Goal: Transaction & Acquisition: Book appointment/travel/reservation

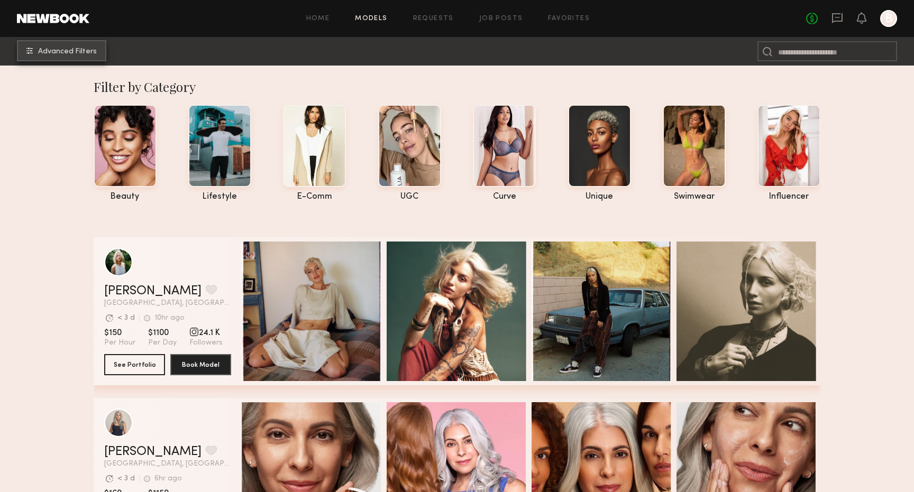
click at [80, 51] on span "Advanced Filters" at bounding box center [67, 51] width 59 height 7
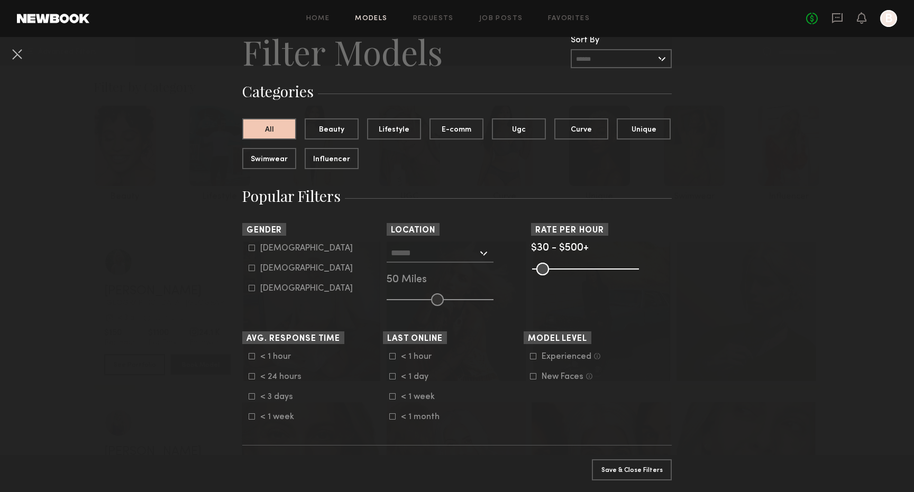
scroll to position [57, 0]
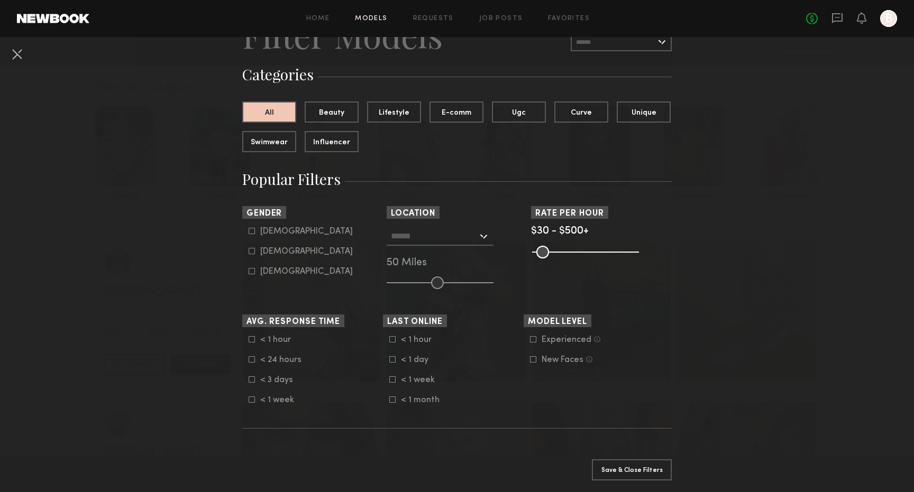
click at [456, 236] on input "text" at bounding box center [434, 236] width 87 height 18
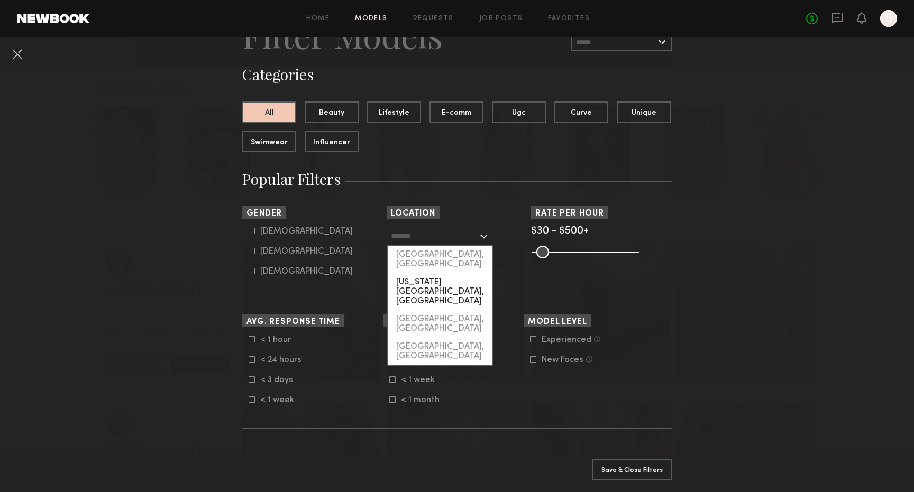
click at [448, 273] on div "[US_STATE][GEOGRAPHIC_DATA], [GEOGRAPHIC_DATA]" at bounding box center [440, 291] width 105 height 37
type input "**********"
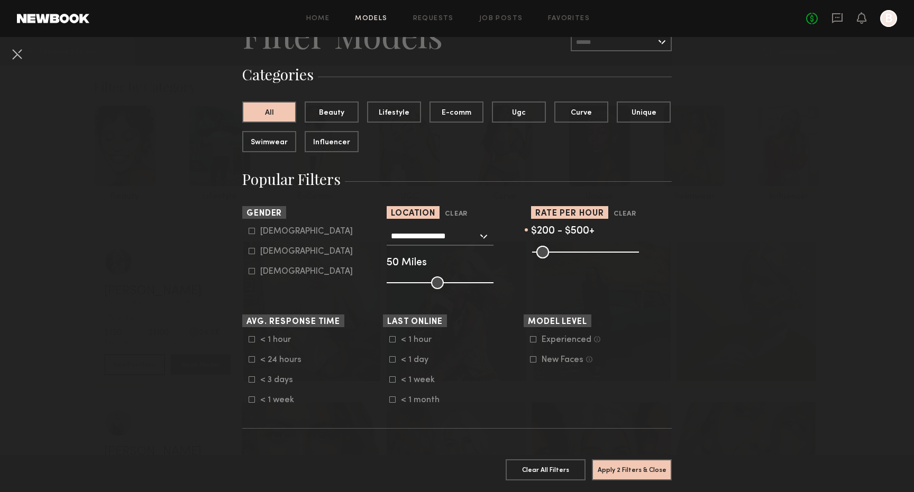
drag, startPoint x: 536, startPoint y: 256, endPoint x: 572, endPoint y: 256, distance: 35.9
click at [572, 256] on input "range" at bounding box center [585, 252] width 107 height 13
drag, startPoint x: 575, startPoint y: 249, endPoint x: 562, endPoint y: 250, distance: 13.2
type input "***"
click at [562, 250] on input "range" at bounding box center [585, 252] width 107 height 13
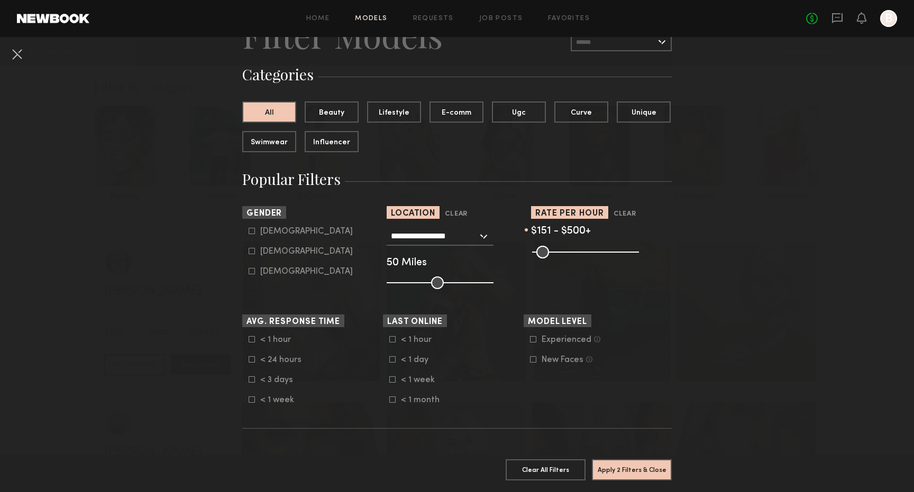
type input "***"
click at [629, 250] on input "range" at bounding box center [585, 252] width 107 height 13
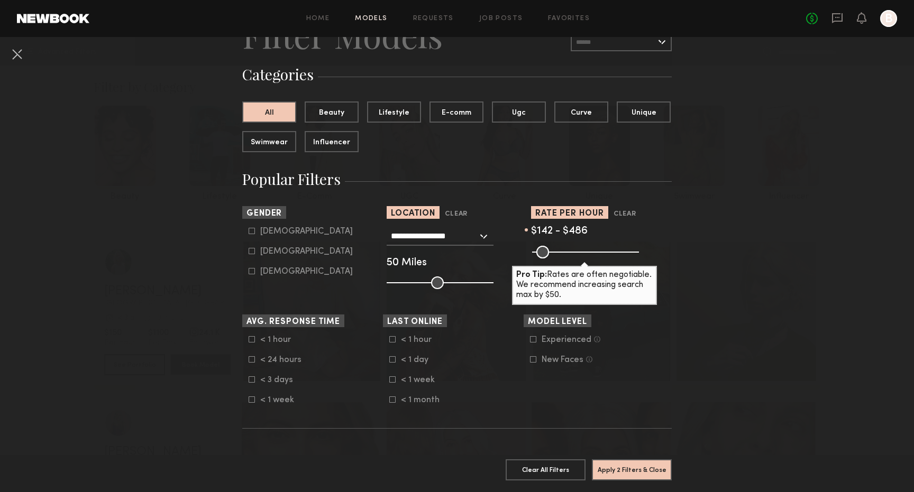
type input "***"
click at [560, 251] on input "range" at bounding box center [585, 252] width 107 height 13
drag, startPoint x: 627, startPoint y: 252, endPoint x: 573, endPoint y: 252, distance: 54.5
type input "***"
click at [573, 252] on input "range" at bounding box center [585, 252] width 107 height 13
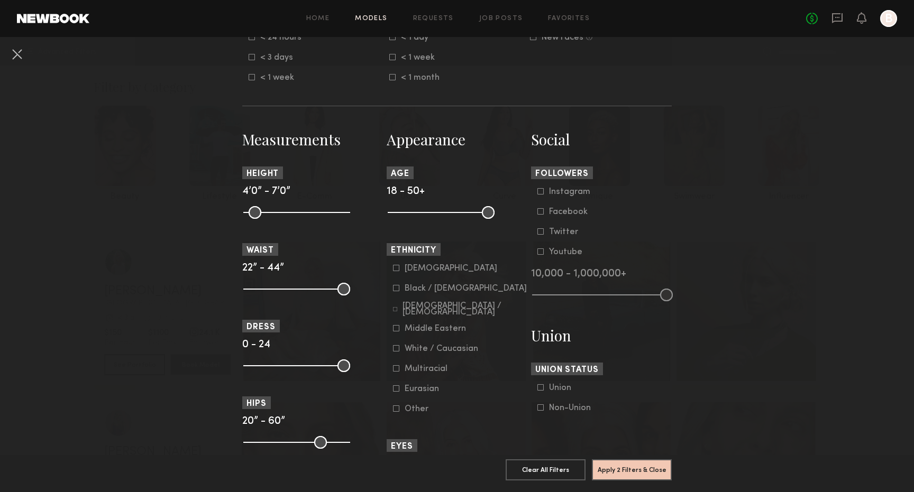
scroll to position [442, 0]
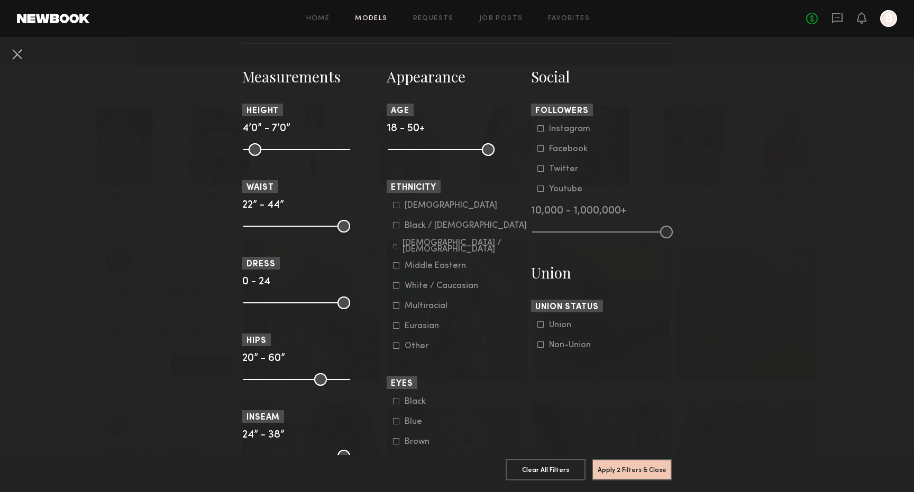
click at [431, 283] on form "Asian Black / African American Hispanic / Latino Middle Eastern White / Caucasi…" at bounding box center [460, 276] width 134 height 150
click at [440, 288] on div "White / Caucasian" at bounding box center [440, 286] width 73 height 6
click at [611, 465] on button "Apply 3 Filters & Close" at bounding box center [632, 469] width 80 height 21
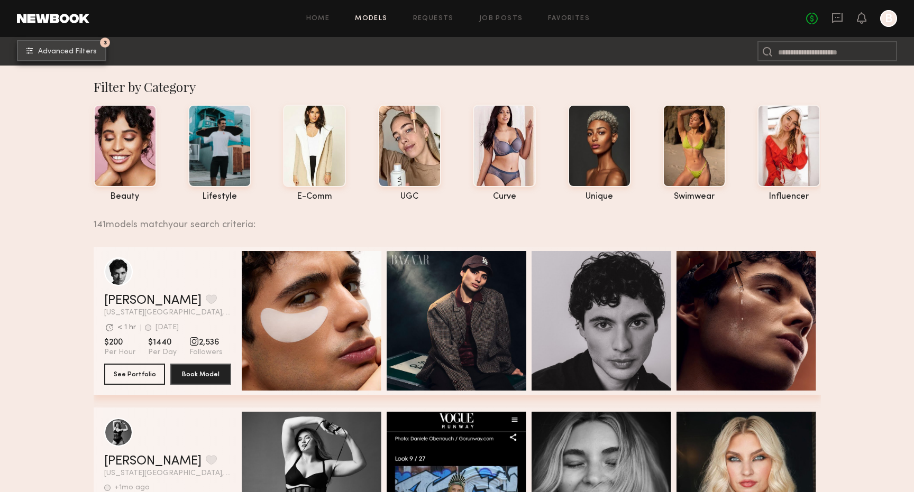
click at [96, 50] on button "3 Advanced Filters" at bounding box center [61, 50] width 89 height 21
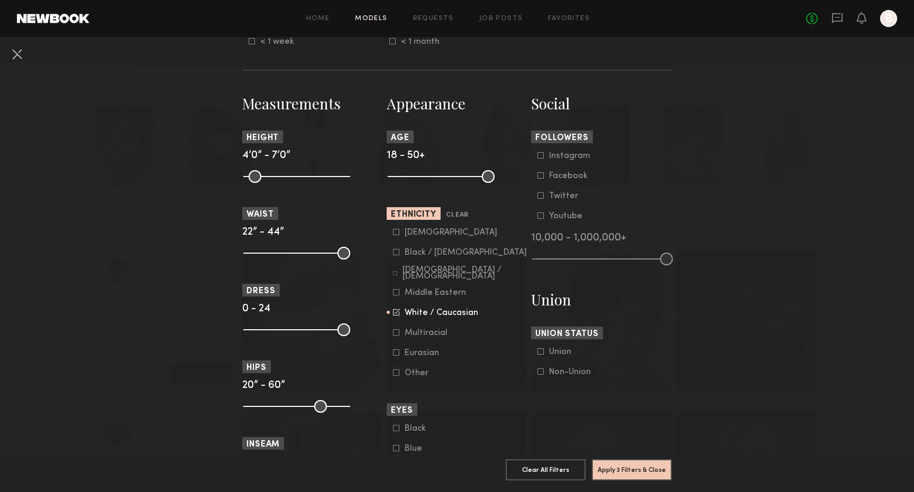
scroll to position [484, 0]
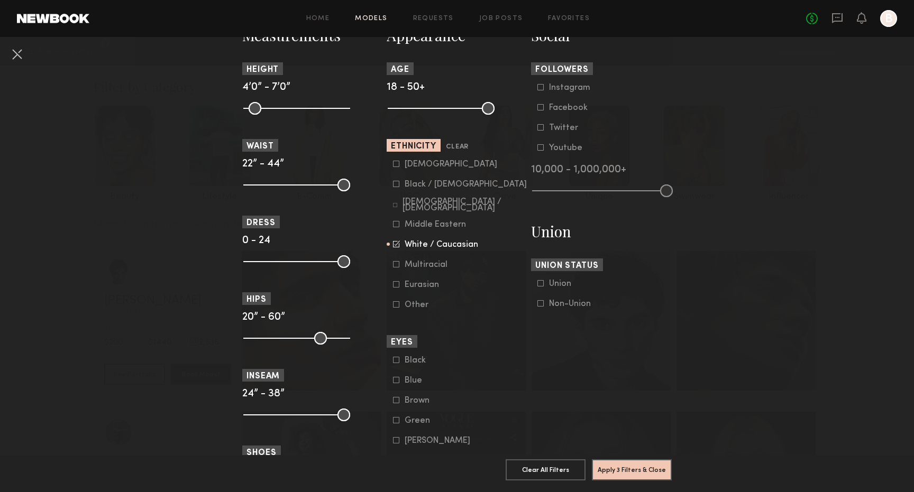
click at [423, 266] on div "Multiracial" at bounding box center [425, 265] width 43 height 6
click at [429, 288] on div "Eurasian" at bounding box center [424, 285] width 41 height 6
click at [615, 463] on button "Apply 3 Filters & Close" at bounding box center [632, 469] width 80 height 21
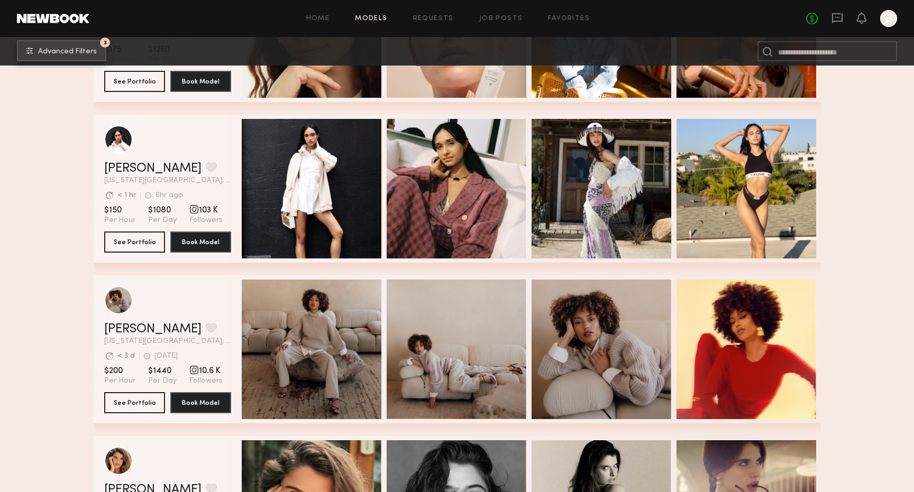
scroll to position [490, 0]
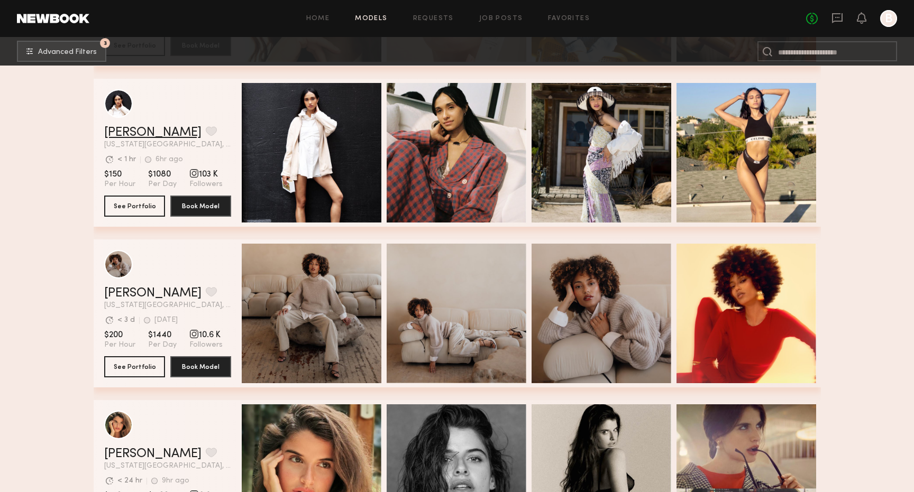
click at [131, 128] on link "Laura A." at bounding box center [152, 132] width 97 height 13
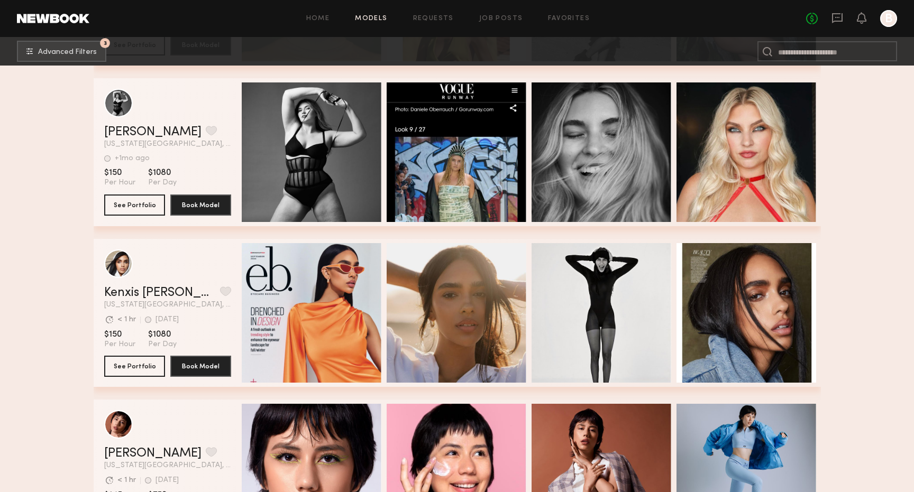
scroll to position [1843, 0]
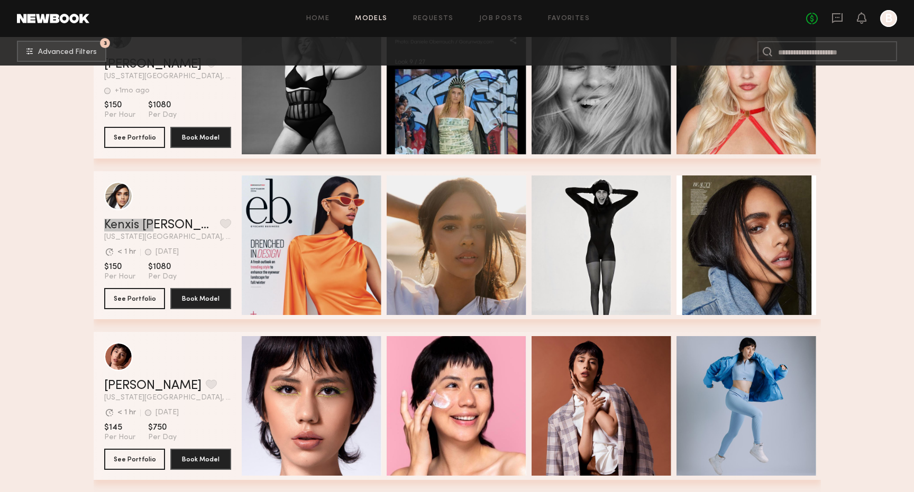
drag, startPoint x: 117, startPoint y: 223, endPoint x: 247, endPoint y: 21, distance: 240.7
click at [0, 0] on nb-browse-layout "Home Models Requests Job Posts Favorites Sign Out No fees up to $5,000 B 3 Adva…" at bounding box center [457, 209] width 914 height 4104
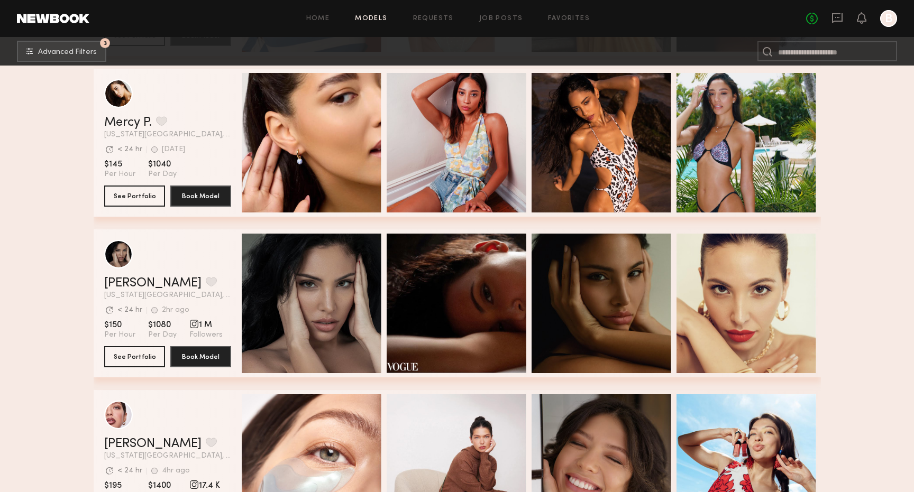
scroll to position [3715, 0]
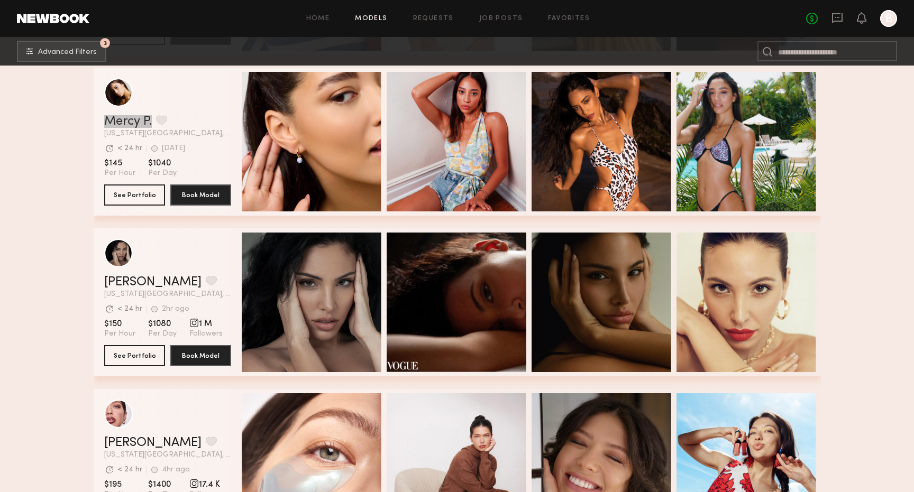
drag, startPoint x: 130, startPoint y: 121, endPoint x: 268, endPoint y: 3, distance: 181.8
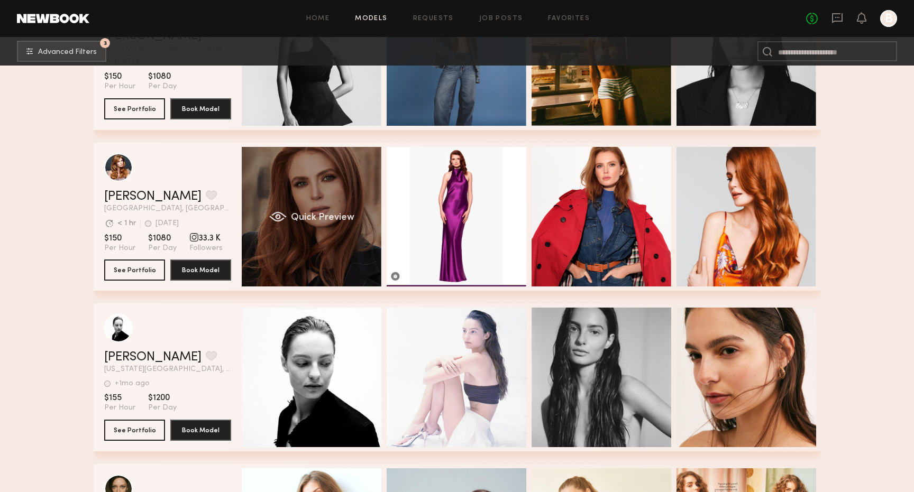
scroll to position [13758, 0]
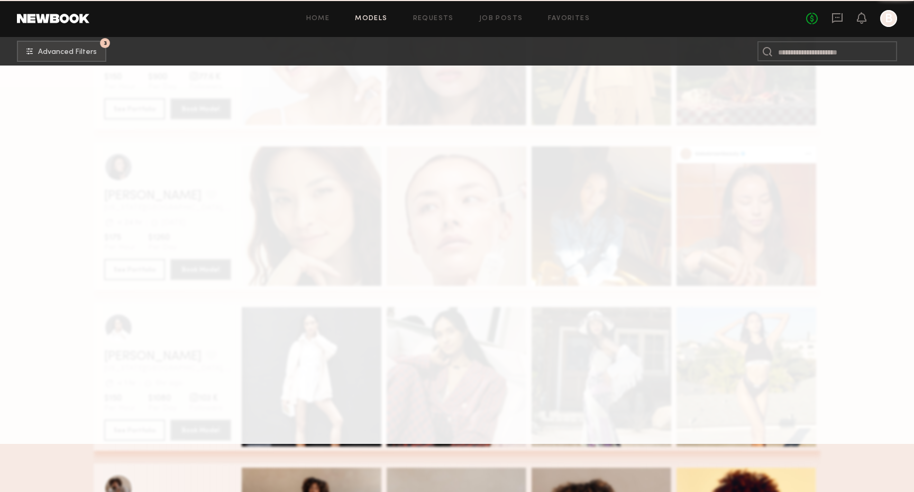
scroll to position [397, 0]
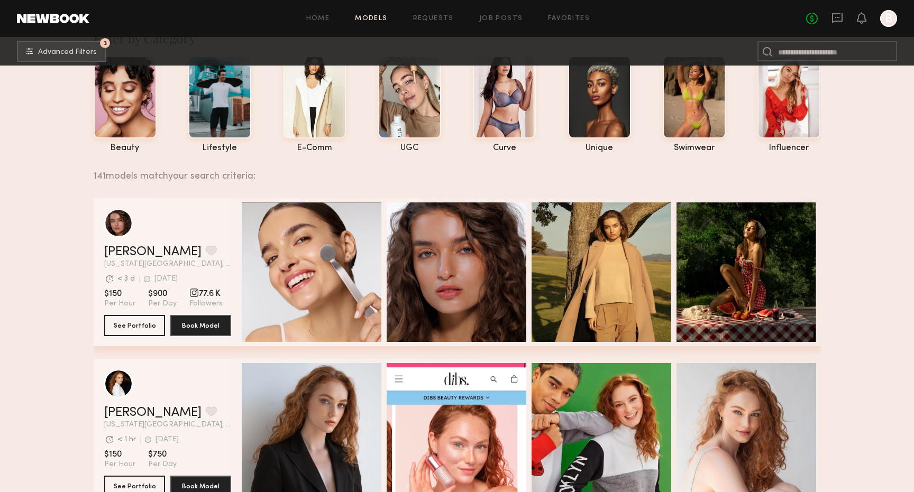
scroll to position [0, 0]
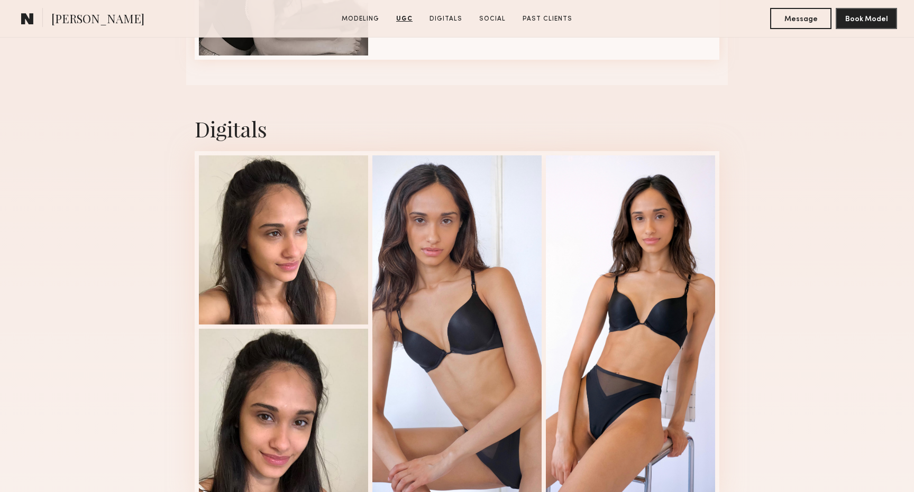
scroll to position [1549, 0]
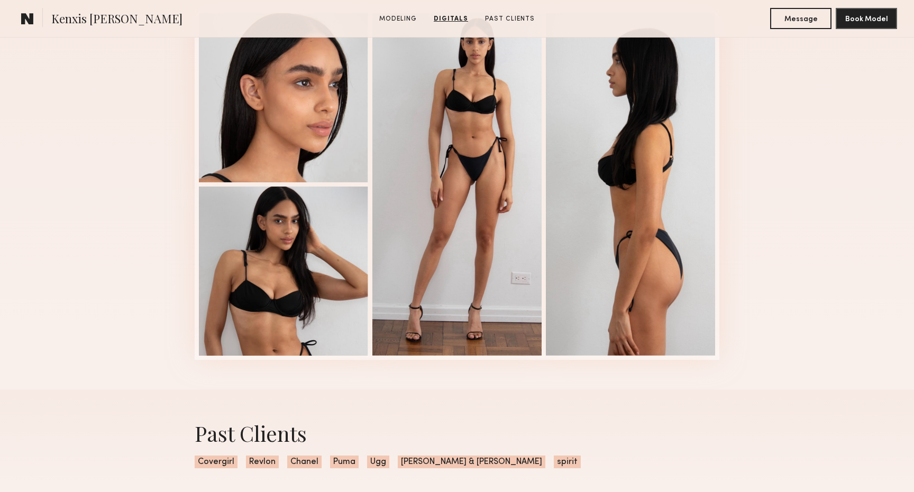
scroll to position [1556, 0]
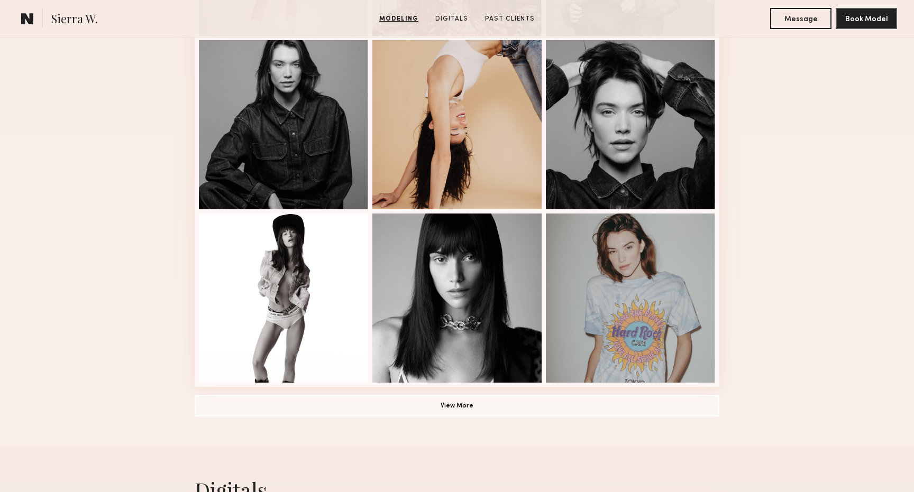
scroll to position [620, 0]
click at [318, 395] on button "View More" at bounding box center [457, 404] width 524 height 21
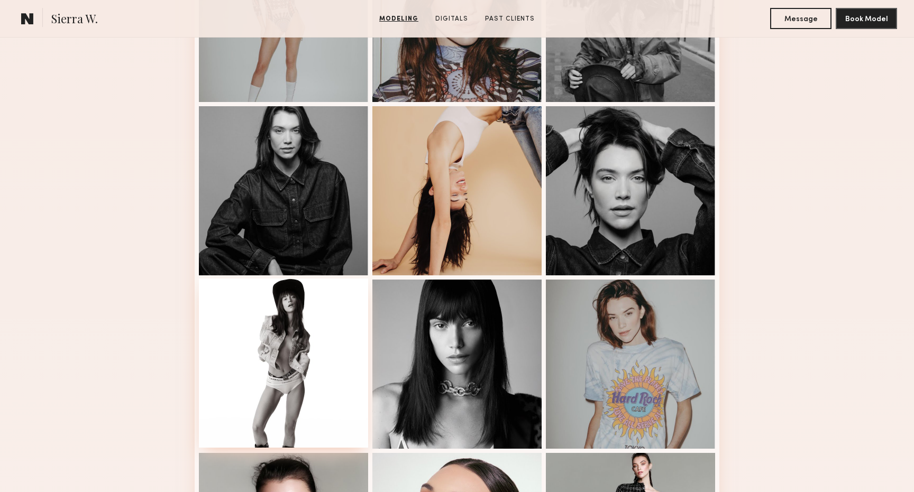
scroll to position [549, 0]
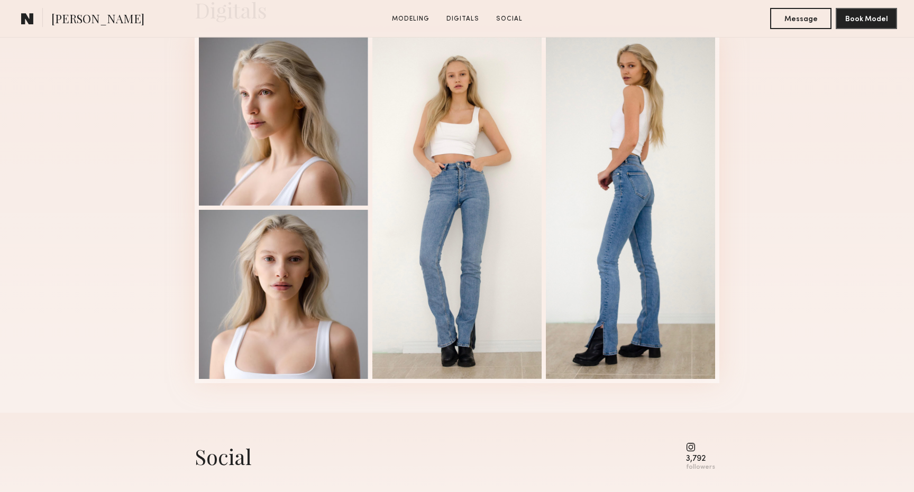
scroll to position [1098, 0]
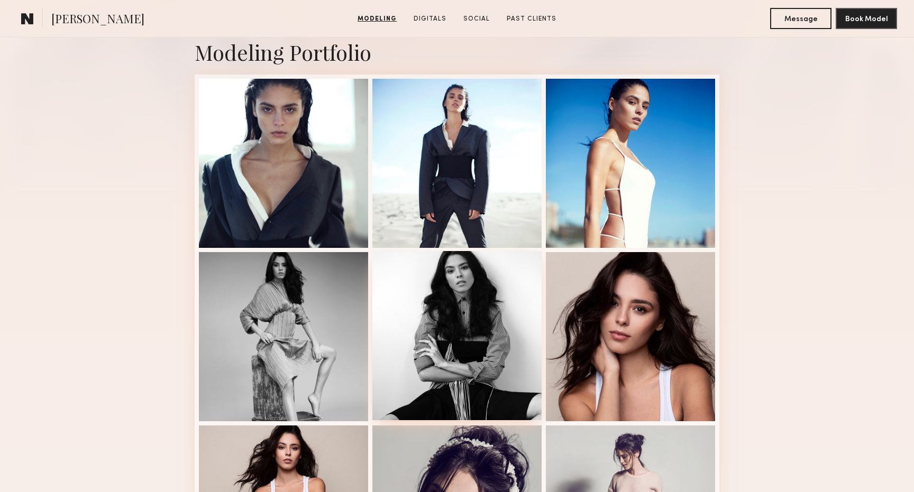
scroll to position [231, 0]
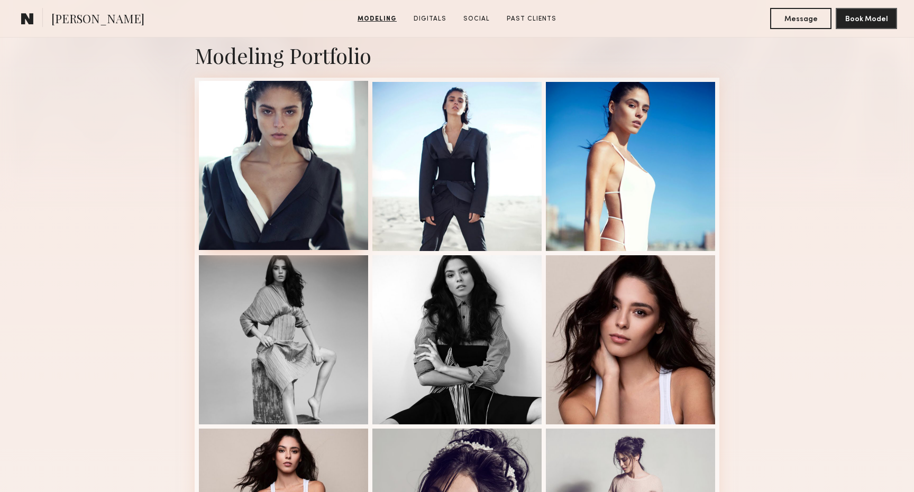
click at [323, 214] on div at bounding box center [283, 165] width 169 height 169
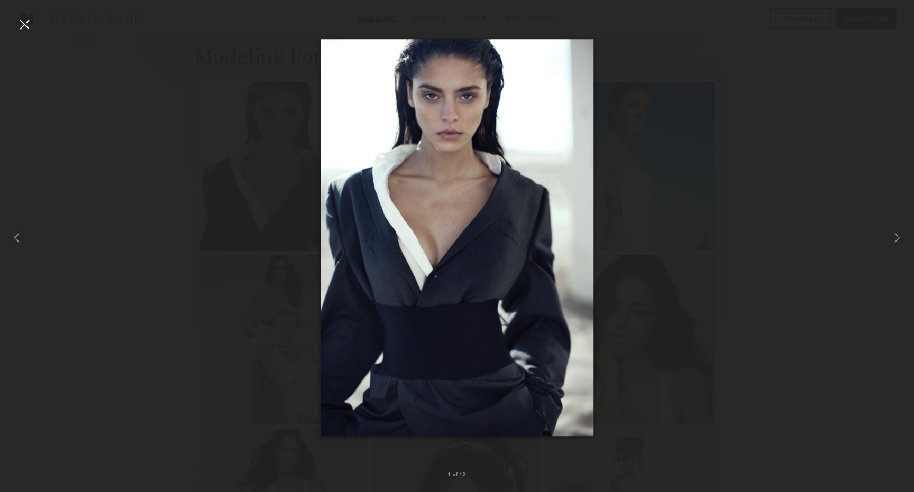
click at [625, 233] on div at bounding box center [457, 237] width 914 height 441
click at [30, 22] on div at bounding box center [24, 24] width 17 height 17
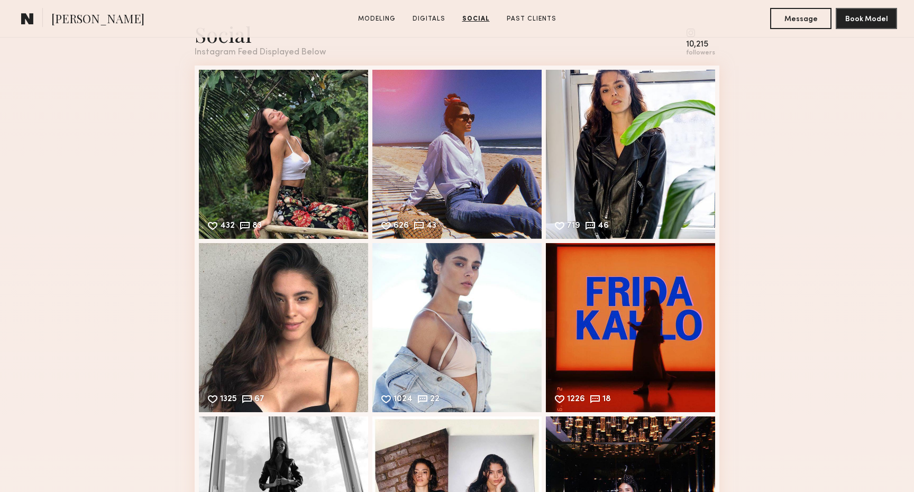
scroll to position [1491, 0]
click at [412, 292] on div "1024 22 Likes & comments displayed to show model’s engagement" at bounding box center [456, 327] width 169 height 169
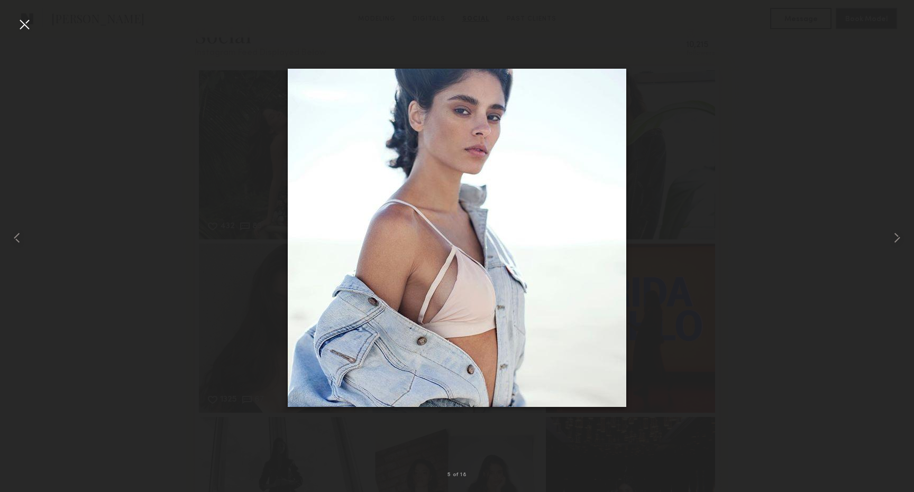
click at [714, 192] on div at bounding box center [457, 237] width 914 height 441
click at [20, 19] on div at bounding box center [24, 24] width 17 height 17
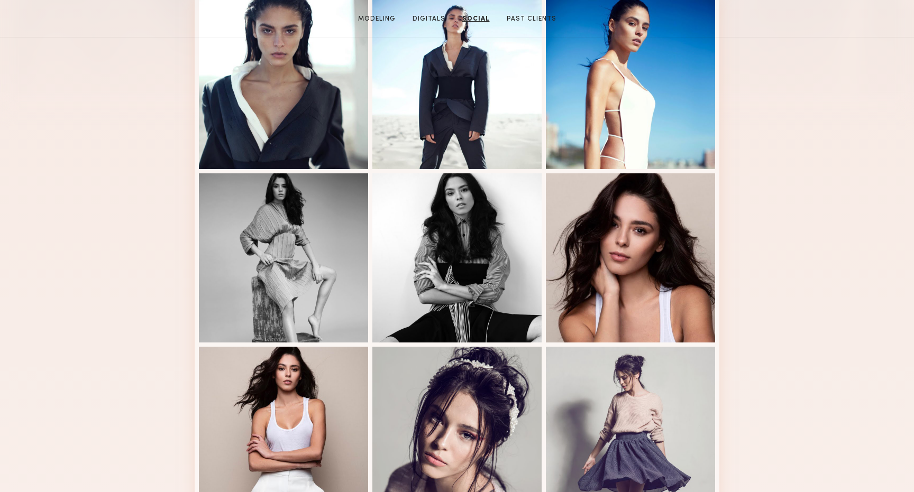
scroll to position [0, 0]
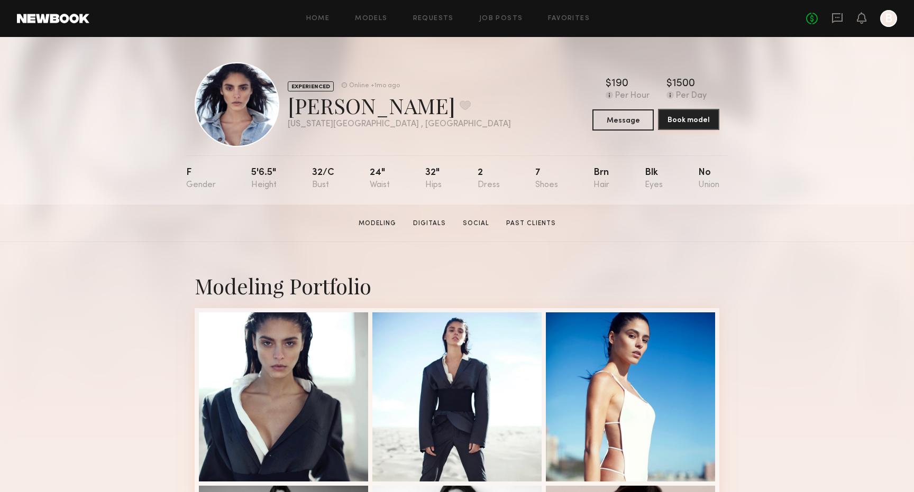
click at [680, 122] on button "Book model" at bounding box center [688, 119] width 61 height 21
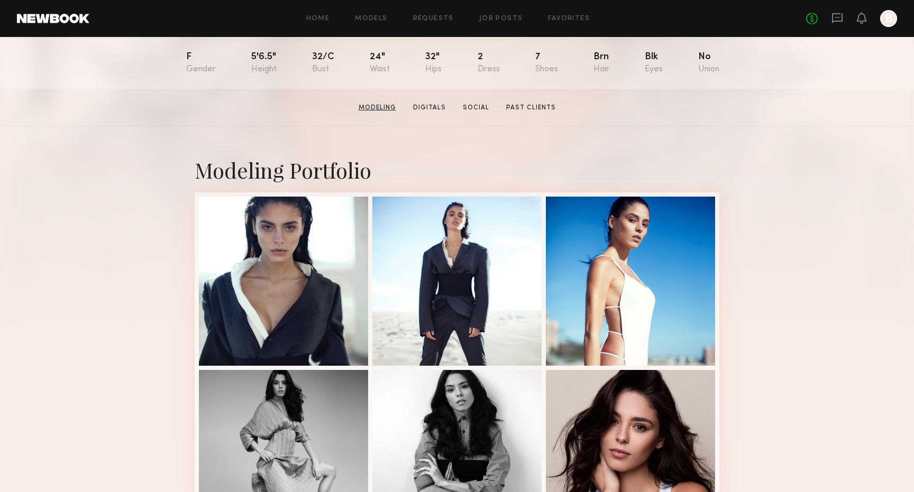
scroll to position [169, 0]
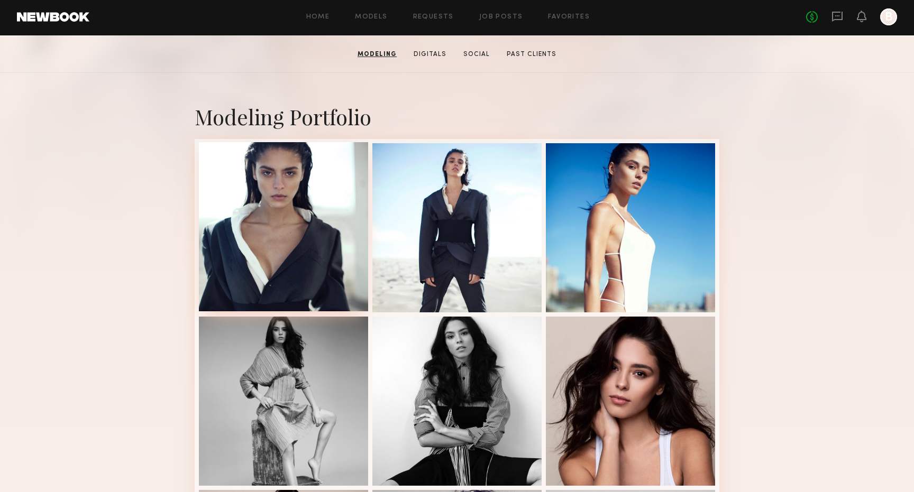
click at [332, 209] on div at bounding box center [283, 226] width 169 height 169
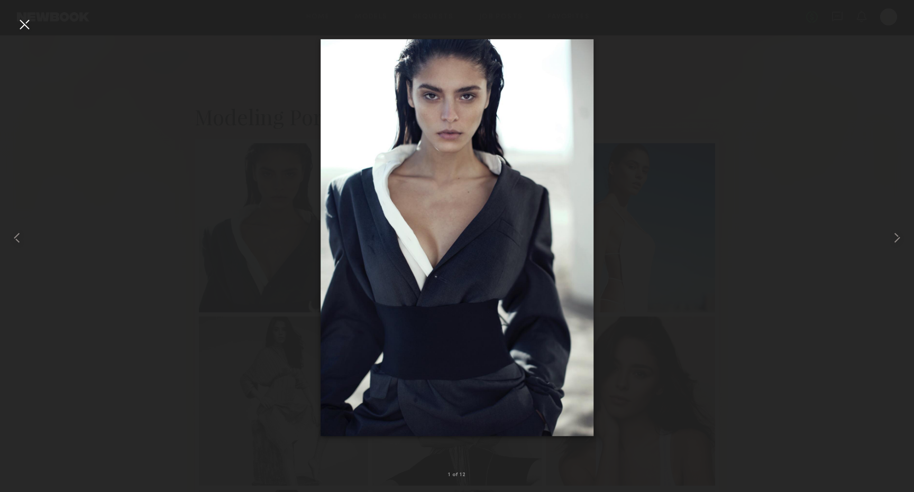
click at [278, 54] on div at bounding box center [457, 237] width 914 height 441
click at [253, 62] on div at bounding box center [457, 237] width 914 height 441
click at [23, 23] on div at bounding box center [24, 24] width 17 height 17
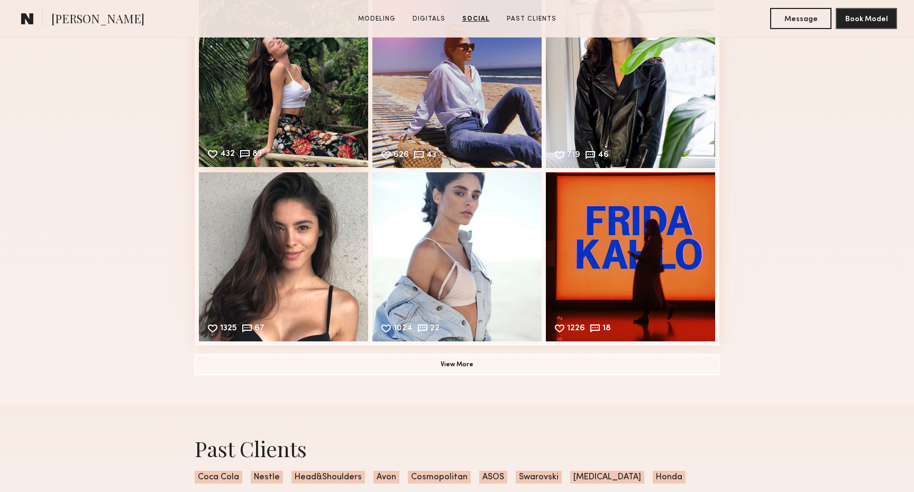
scroll to position [1574, 0]
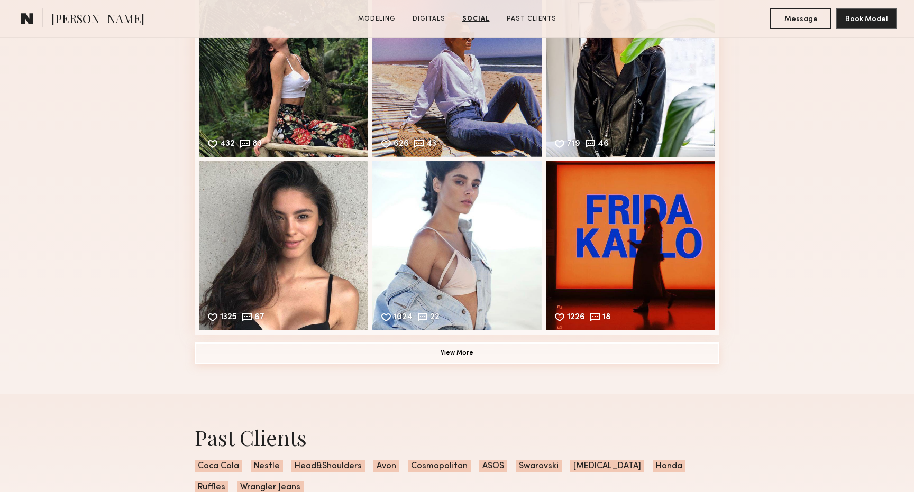
click at [372, 353] on button "View More" at bounding box center [457, 353] width 524 height 21
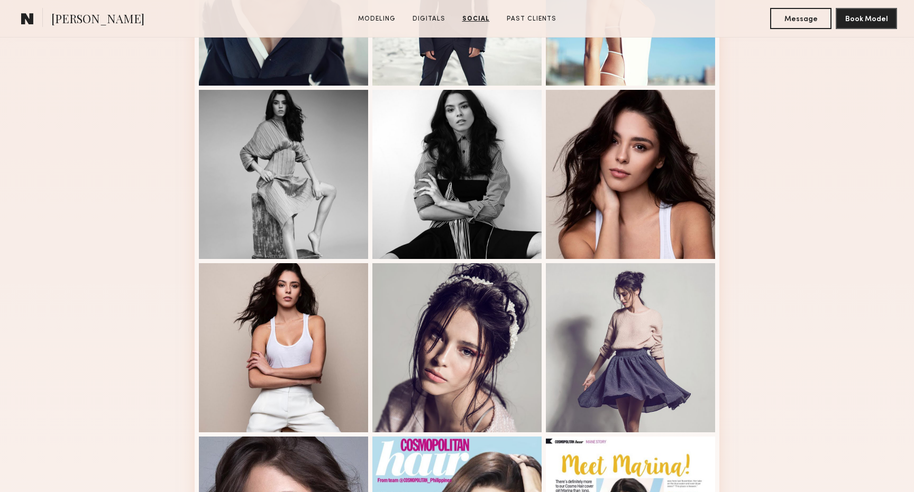
scroll to position [113, 0]
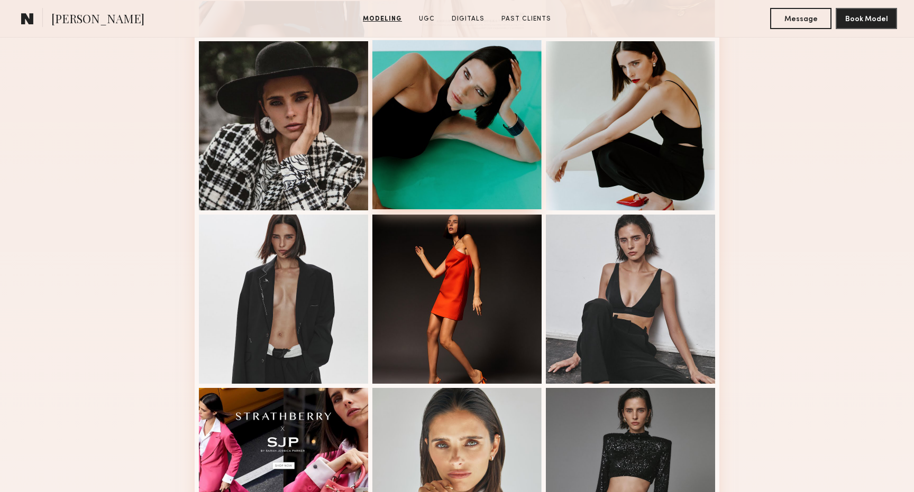
scroll to position [502, 0]
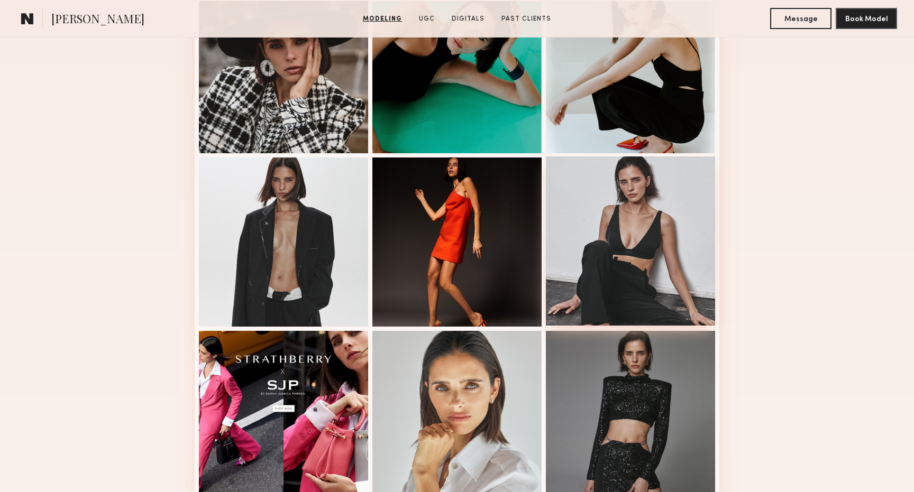
click at [566, 270] on div at bounding box center [630, 240] width 169 height 169
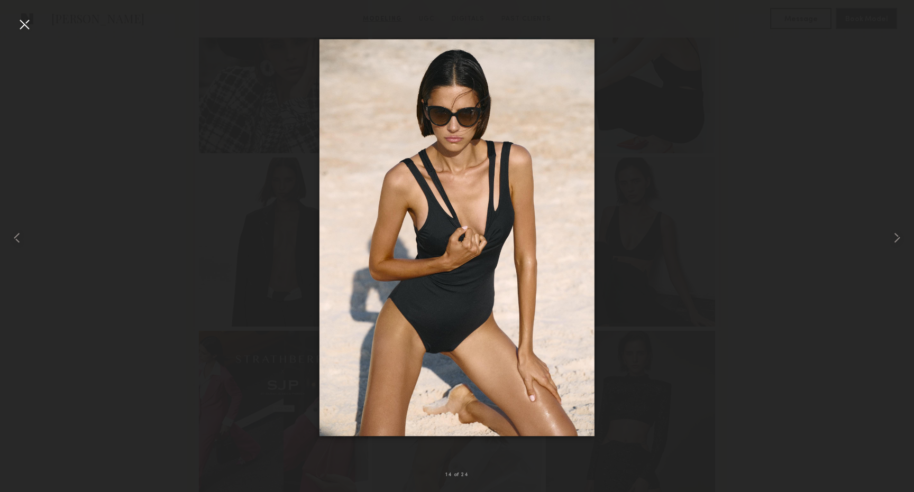
click at [664, 238] on div at bounding box center [457, 237] width 914 height 441
